Goal: Task Accomplishment & Management: Complete application form

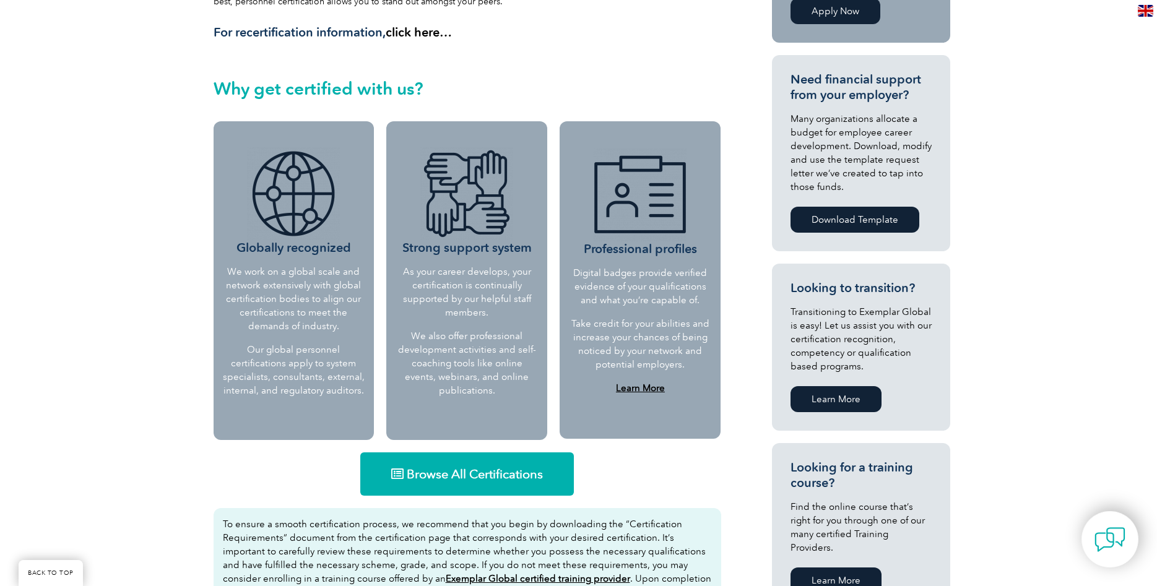
scroll to position [442, 0]
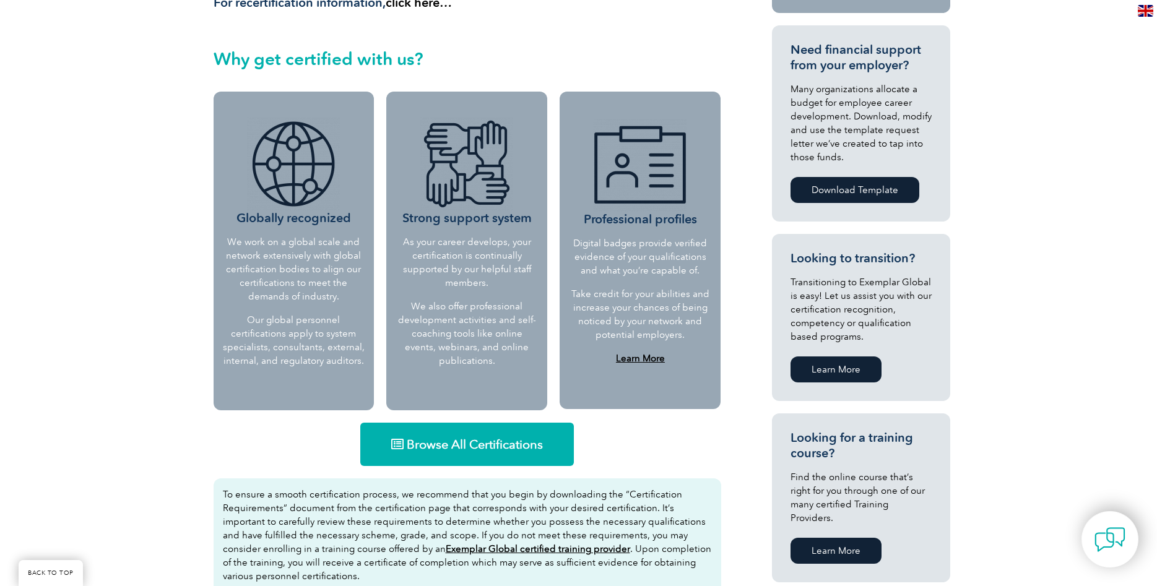
click at [470, 438] on span "Browse All Certifications" at bounding box center [475, 444] width 136 height 12
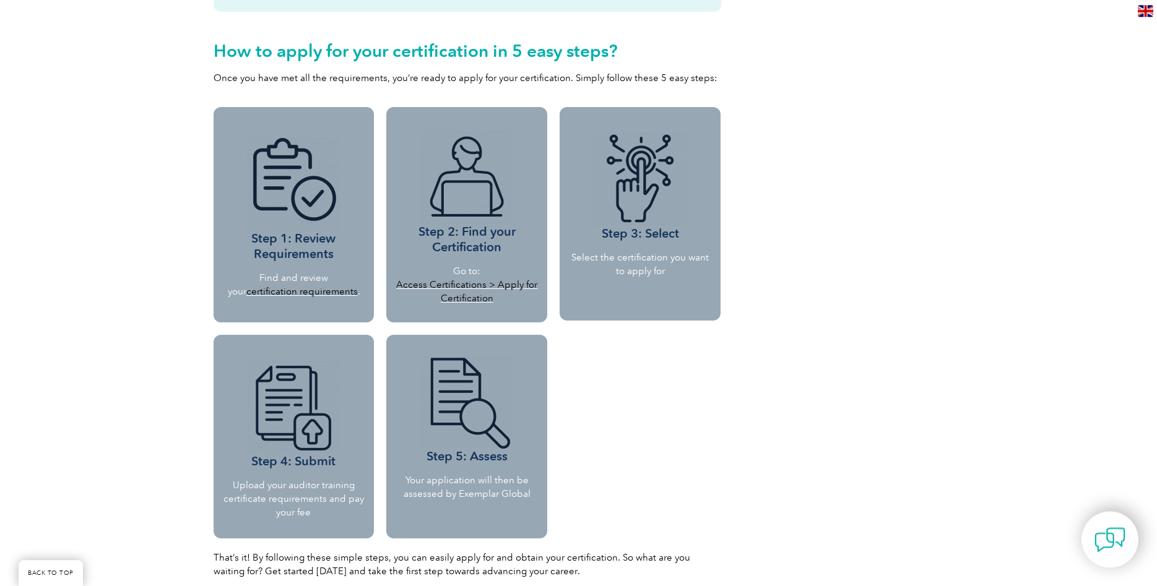
scroll to position [1073, 0]
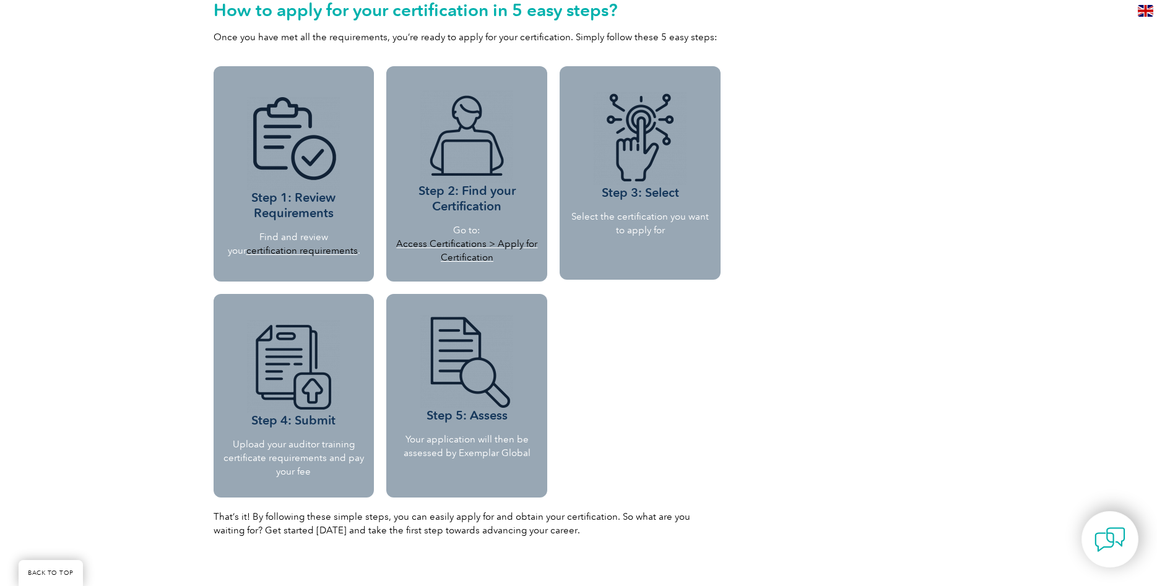
click at [323, 245] on link "certification requirements" at bounding box center [301, 250] width 111 height 11
click at [485, 243] on link "Access Certifications > Apply for Certification" at bounding box center [466, 250] width 141 height 25
click at [660, 201] on div "Step 3: Select Select the certification you want to apply for" at bounding box center [640, 173] width 161 height 214
drag, startPoint x: 651, startPoint y: 157, endPoint x: 605, endPoint y: 287, distance: 137.8
click at [652, 158] on img at bounding box center [640, 138] width 93 height 93
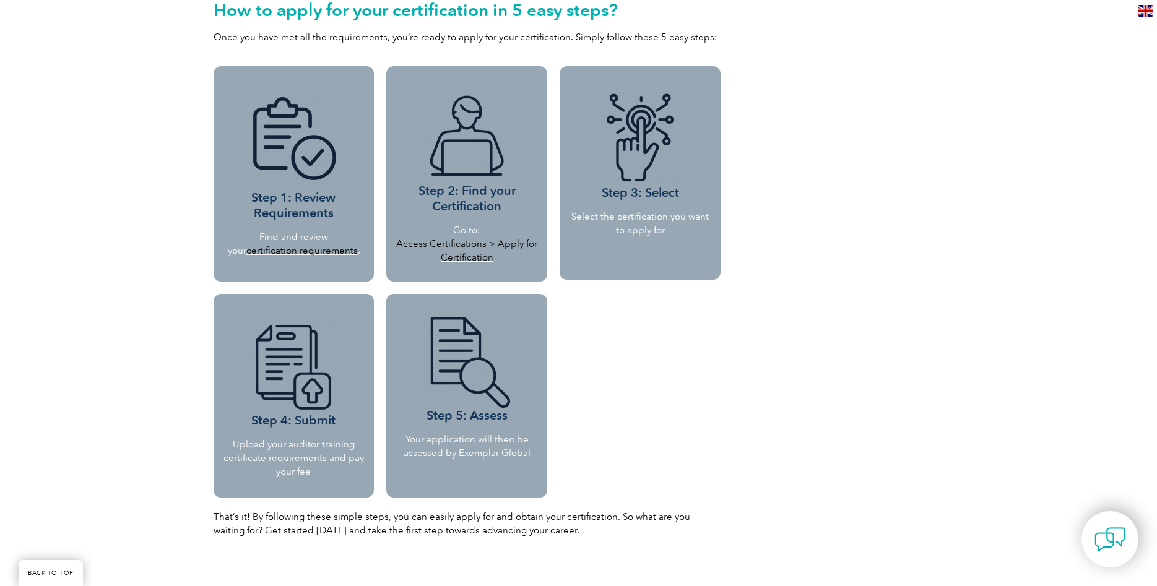
click at [647, 232] on p "Select the certification you want to apply for" at bounding box center [640, 223] width 142 height 27
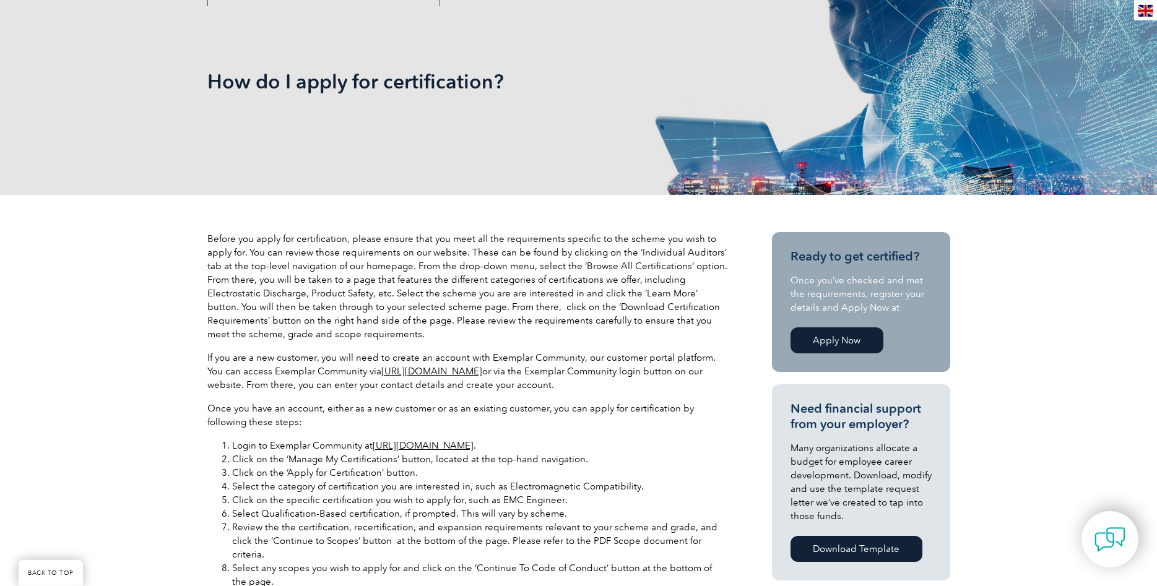
scroll to position [316, 0]
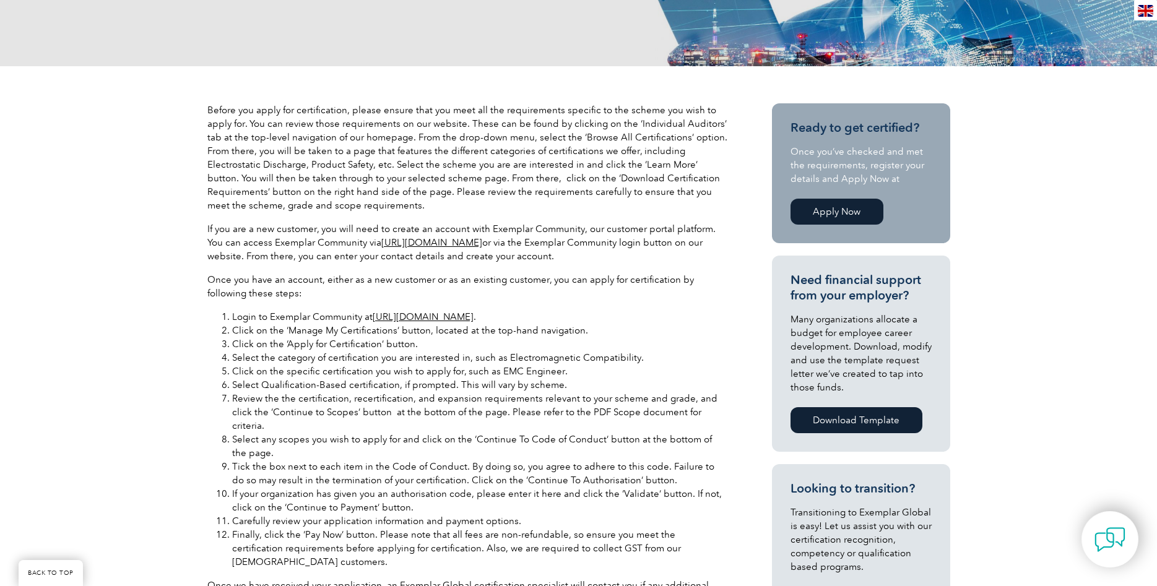
click at [846, 208] on link "Apply Now" at bounding box center [836, 212] width 93 height 26
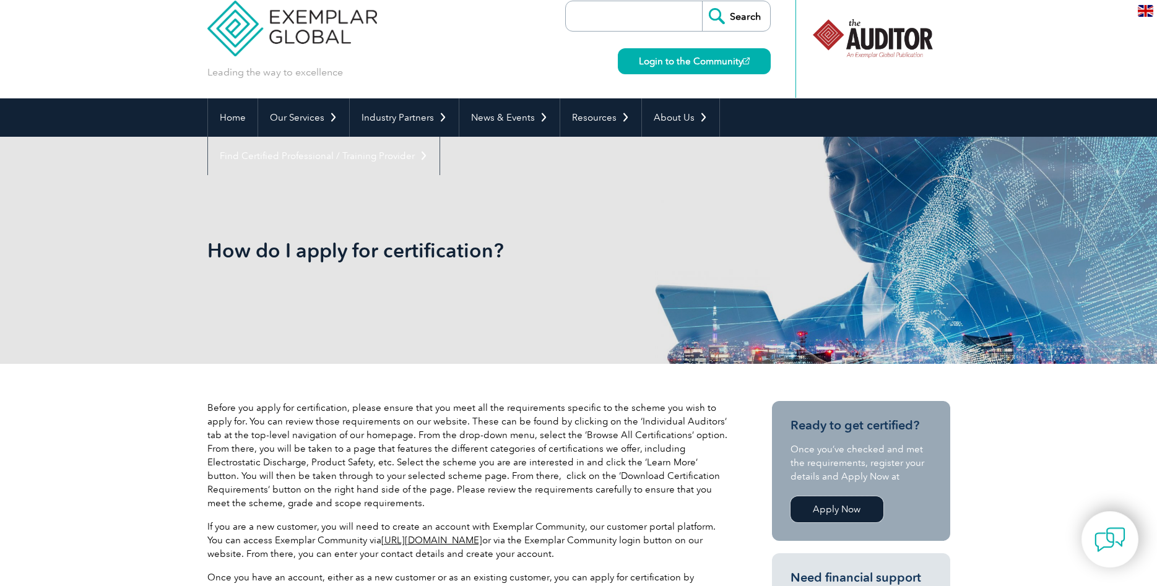
scroll to position [0, 0]
